Goal: Transaction & Acquisition: Download file/media

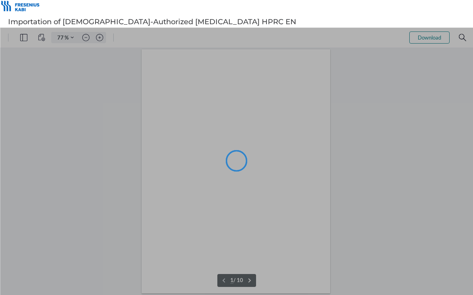
type input "77"
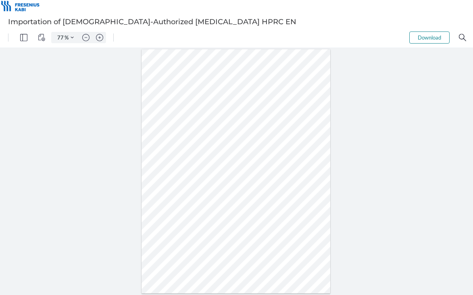
click at [424, 37] on button "Download" at bounding box center [429, 37] width 40 height 12
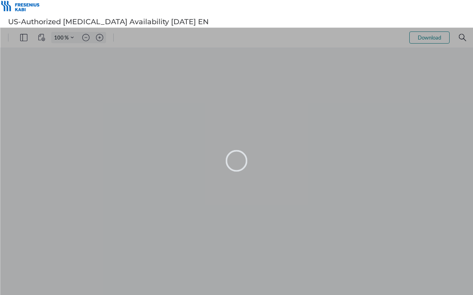
type input "77"
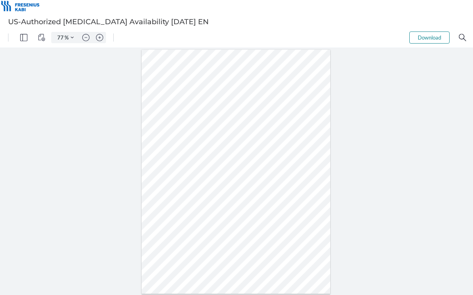
click at [434, 37] on button "Download" at bounding box center [429, 37] width 40 height 12
